Goal: Obtain resource: Obtain resource

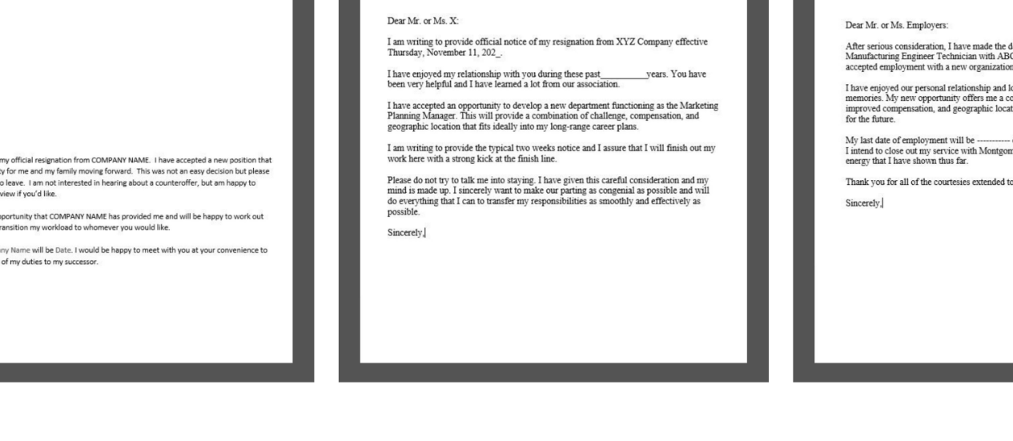
scroll to position [418, 0]
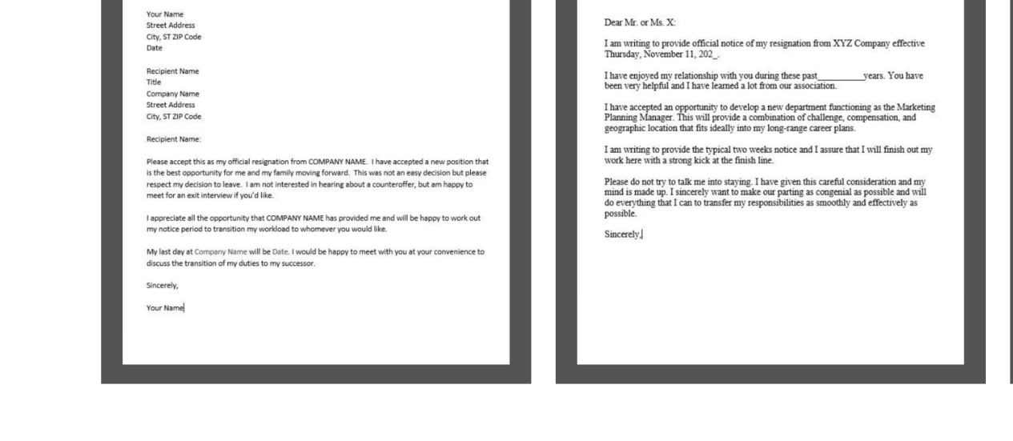
click at [232, 115] on img at bounding box center [207, 119] width 283 height 266
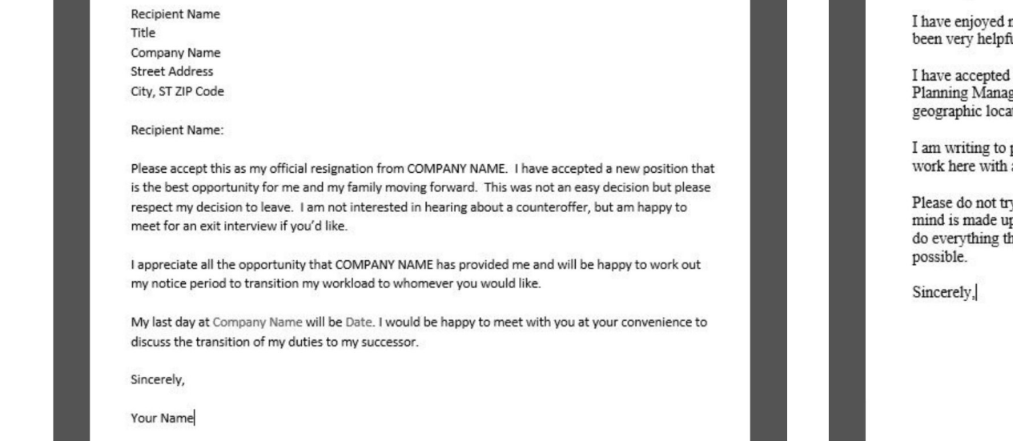
click at [193, 128] on img at bounding box center [207, 119] width 283 height 266
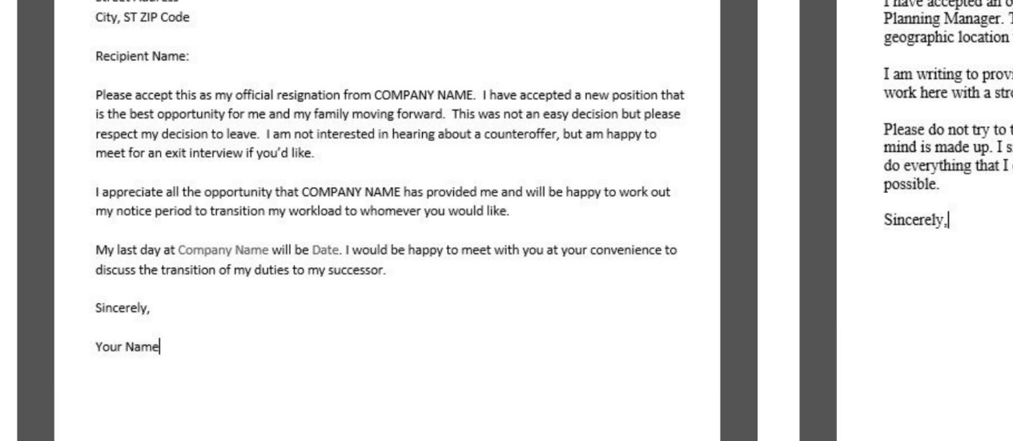
scroll to position [389, 0]
